Goal: Task Accomplishment & Management: Use online tool/utility

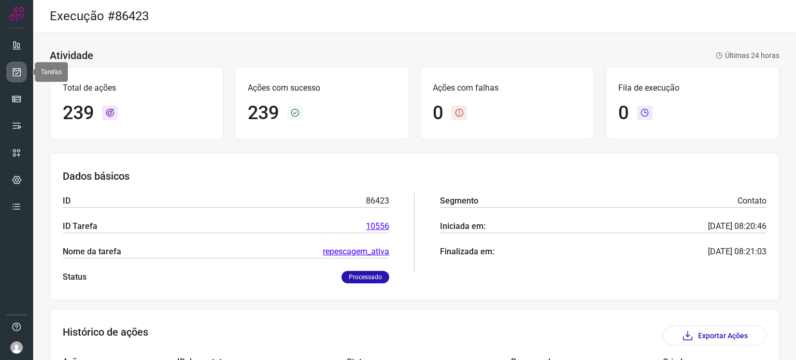
click at [20, 67] on icon at bounding box center [16, 72] width 11 height 10
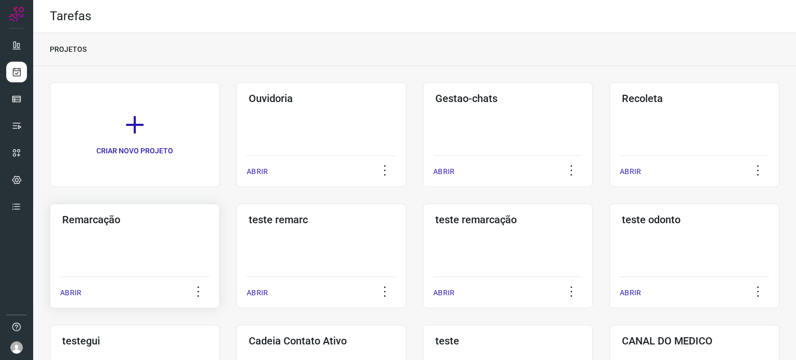
scroll to position [155, 0]
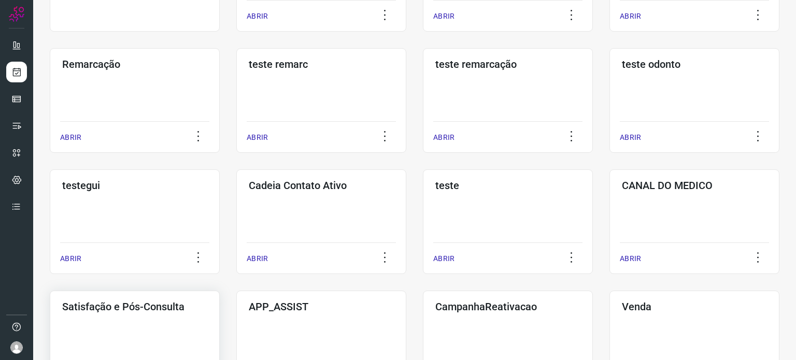
click at [145, 324] on div "Satisfação e Pós-Consulta ABRIR" at bounding box center [135, 343] width 170 height 105
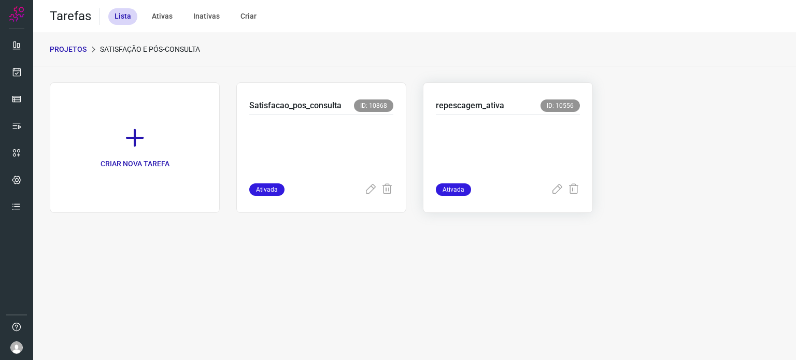
click at [492, 147] on p at bounding box center [508, 147] width 144 height 52
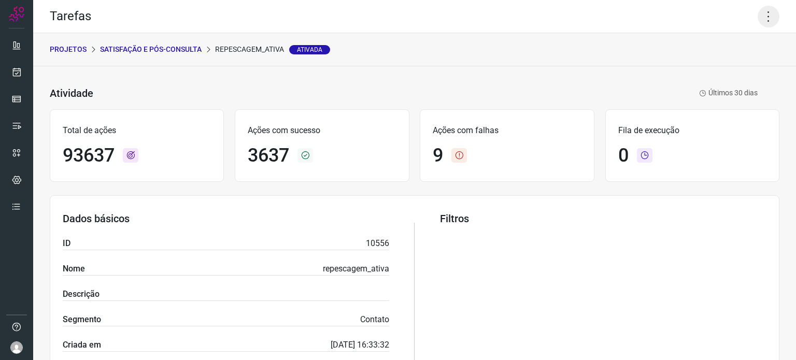
click at [763, 21] on icon at bounding box center [768, 17] width 22 height 22
click at [710, 72] on li "Executar" at bounding box center [724, 68] width 94 height 17
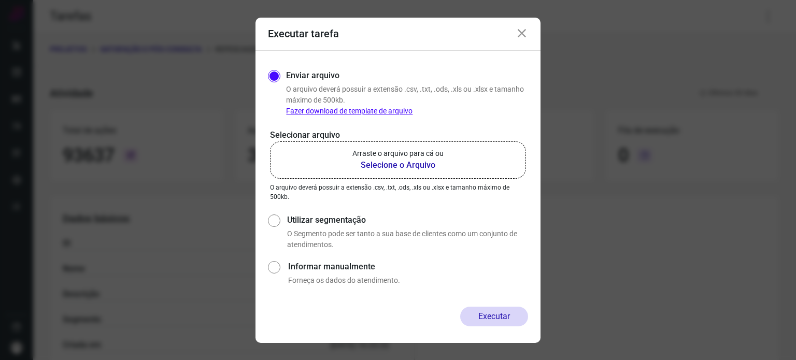
click at [383, 162] on b "Selecione o Arquivo" at bounding box center [397, 165] width 91 height 12
click at [0, 0] on input "Arraste o arquivo para cá ou Selecione o Arquivo" at bounding box center [0, 0] width 0 height 0
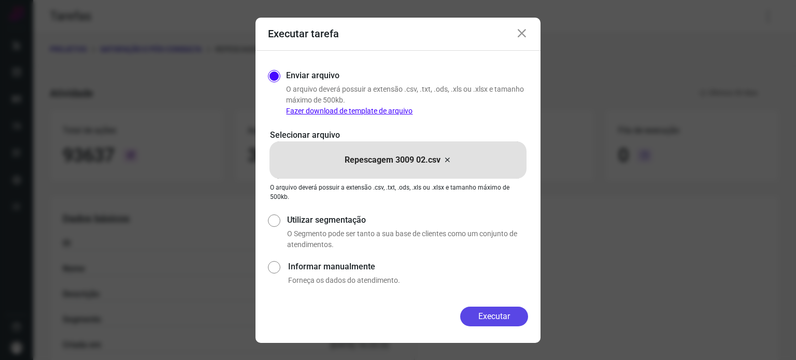
click at [492, 314] on button "Executar" at bounding box center [494, 317] width 68 height 20
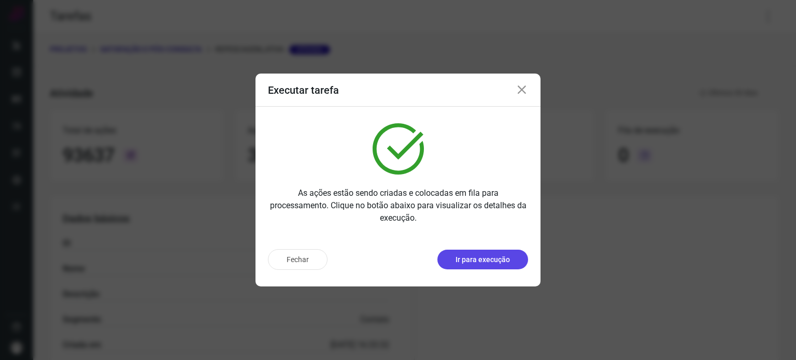
click at [501, 256] on p "Ir para execução" at bounding box center [482, 259] width 54 height 11
